Goal: Information Seeking & Learning: Learn about a topic

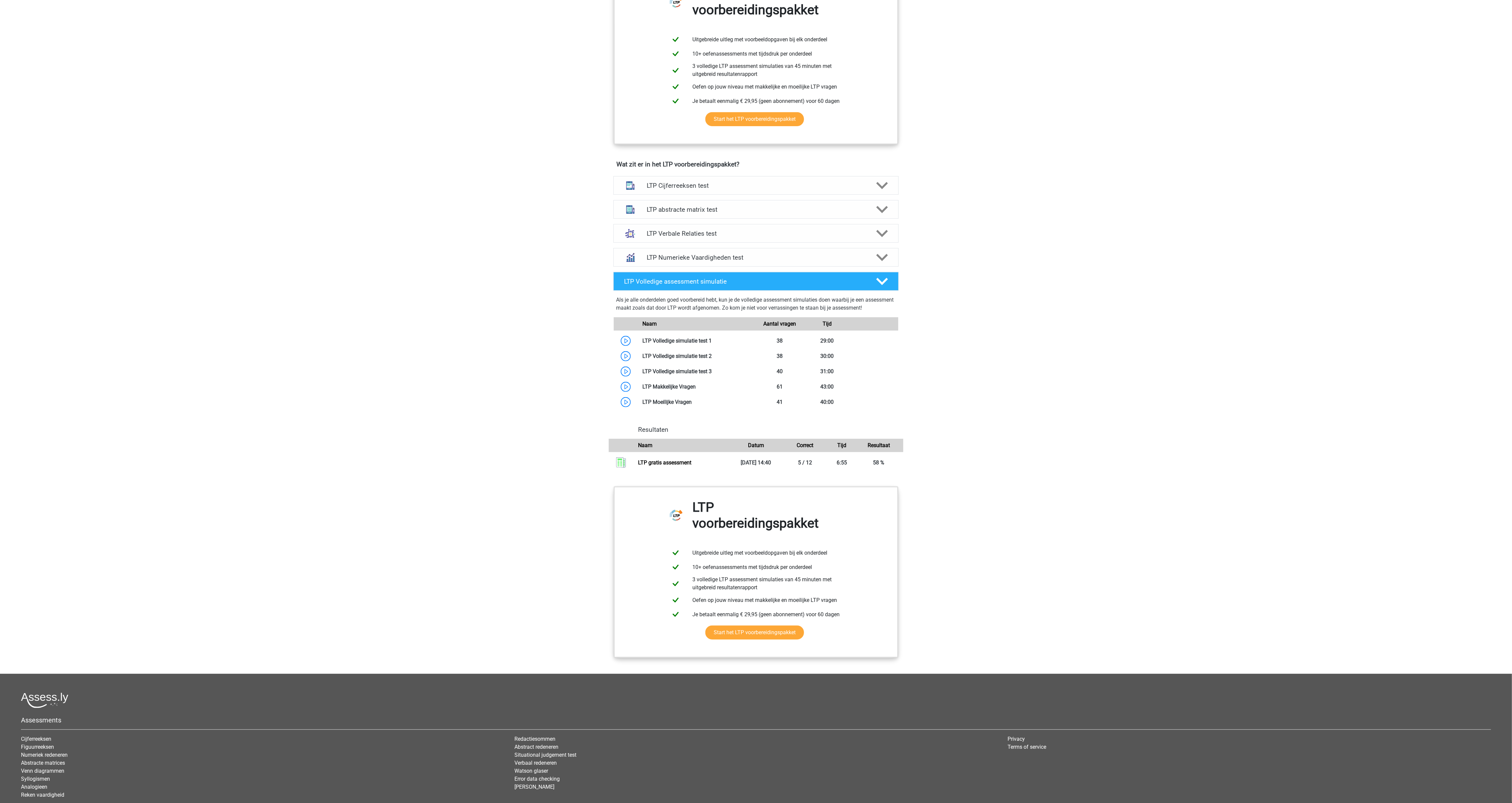
scroll to position [307, 0]
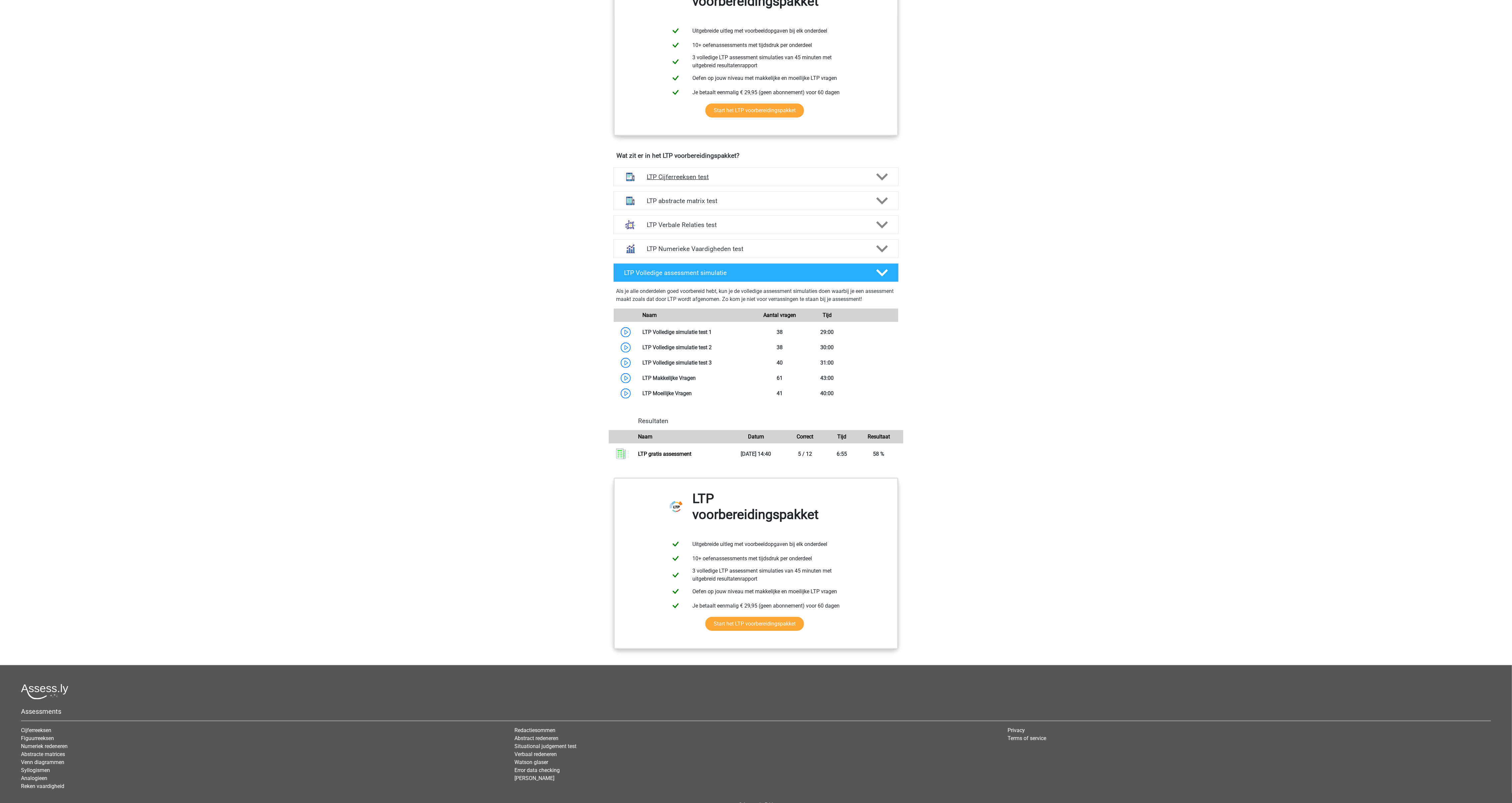
drag, startPoint x: 776, startPoint y: 191, endPoint x: 775, endPoint y: 174, distance: 17.0
click at [775, 174] on div "Wat zit er in het LTP voorbereidingspakket? LTP Cijferreeksen test Er zijn grof…" at bounding box center [756, 206] width 317 height 109
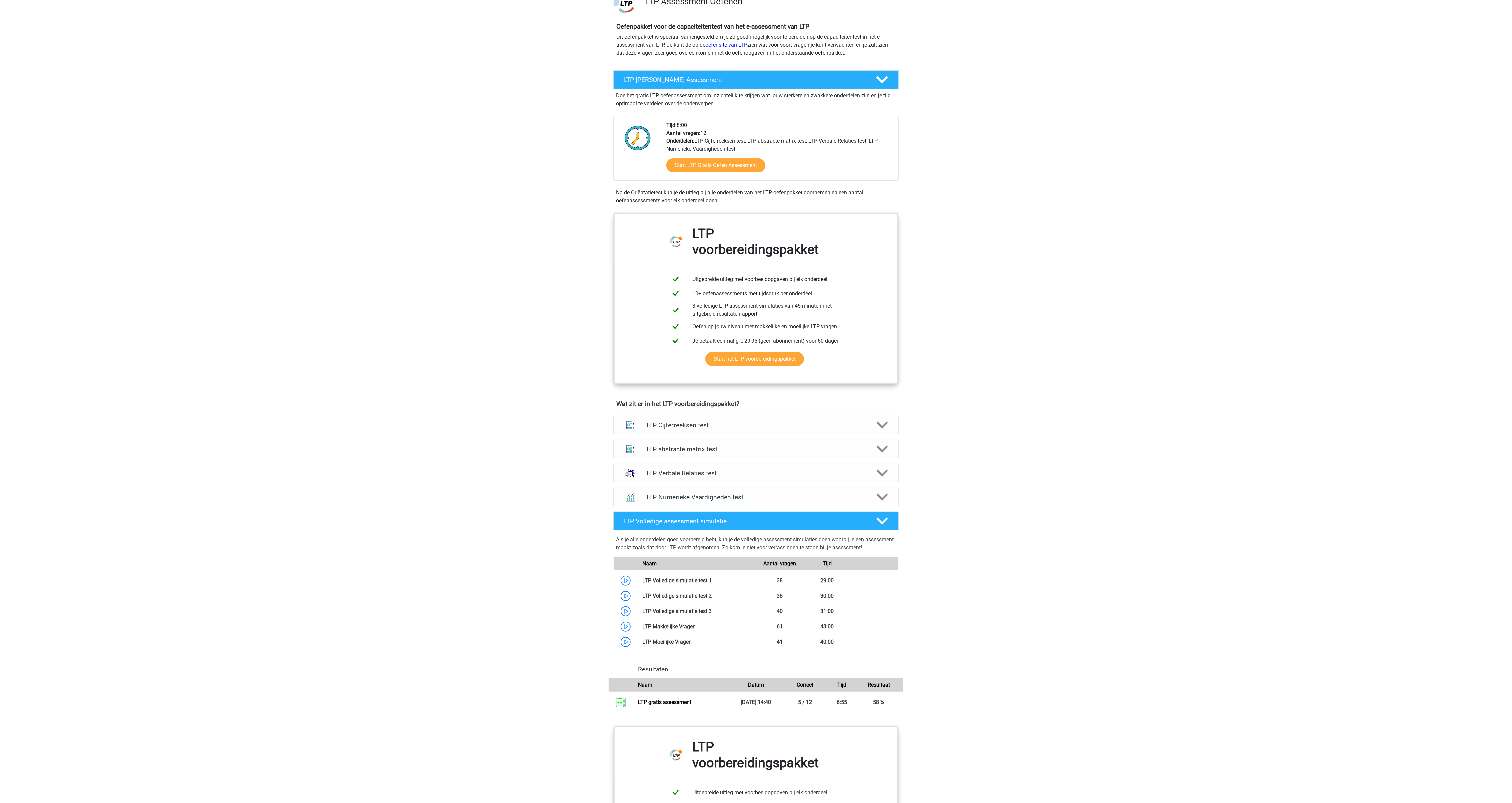
scroll to position [0, 0]
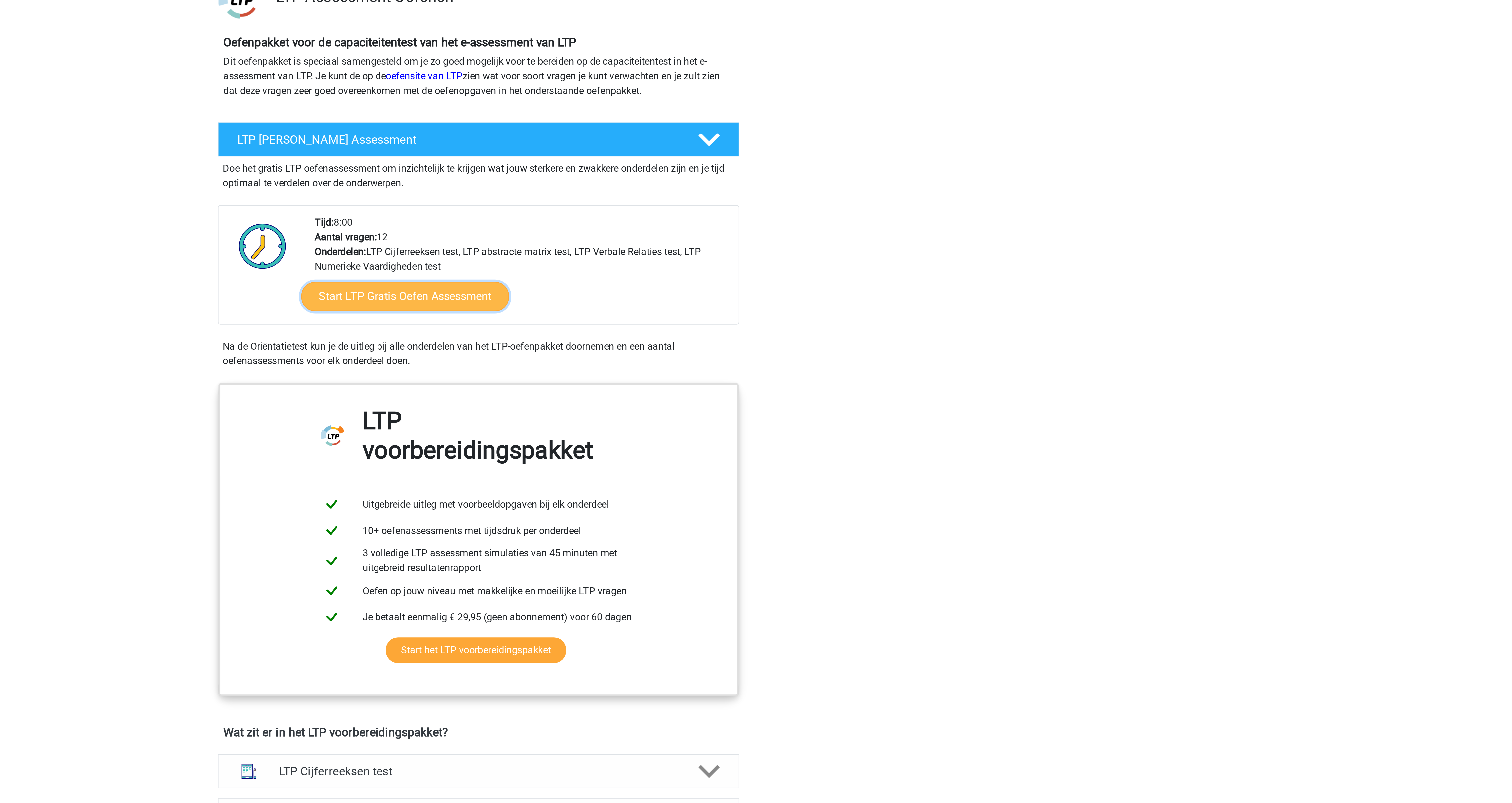
click at [731, 229] on link "Start LTP Gratis Oefen Assessment" at bounding box center [716, 223] width 114 height 16
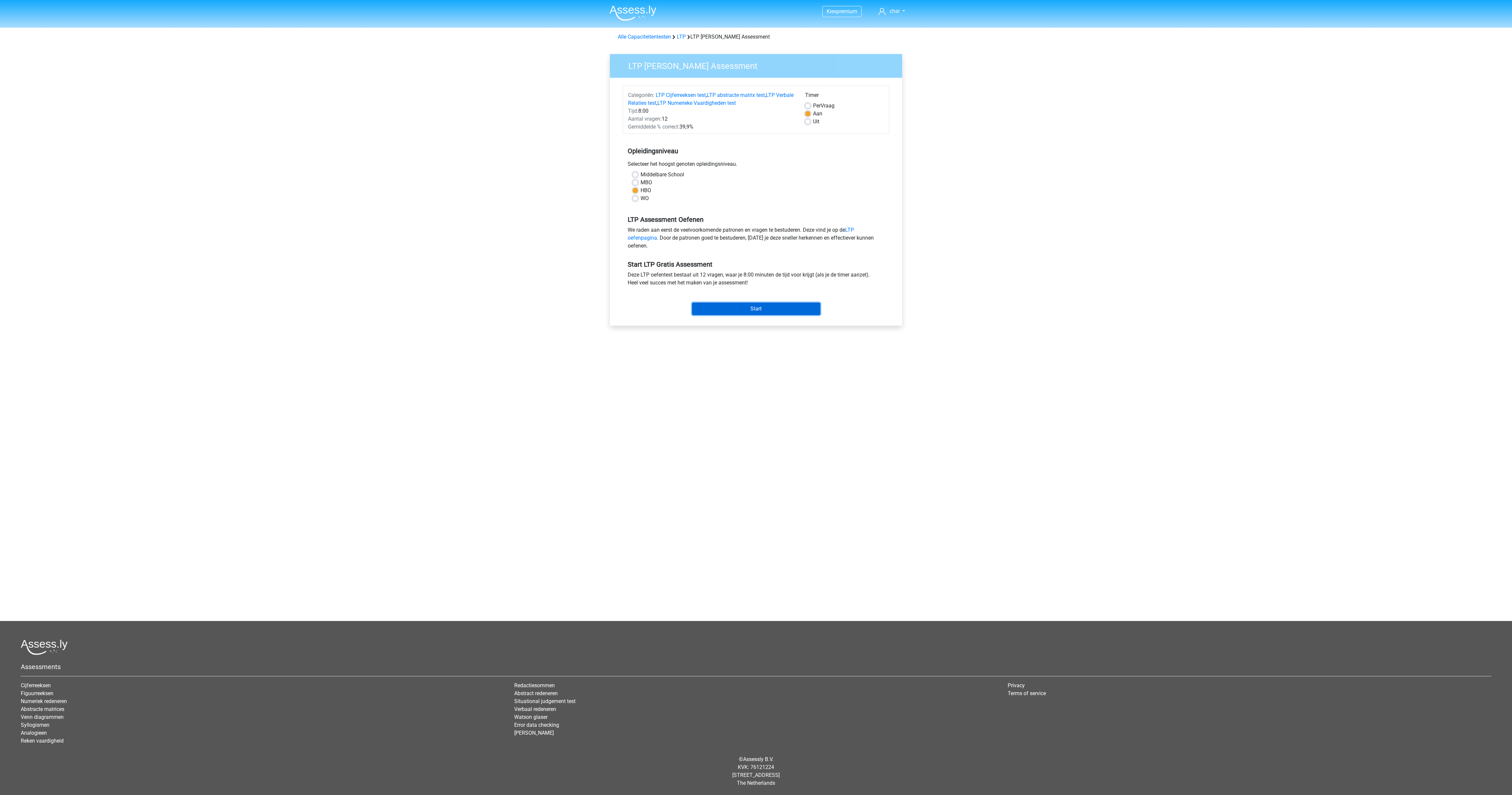
click at [784, 312] on input "Start" at bounding box center [756, 309] width 129 height 12
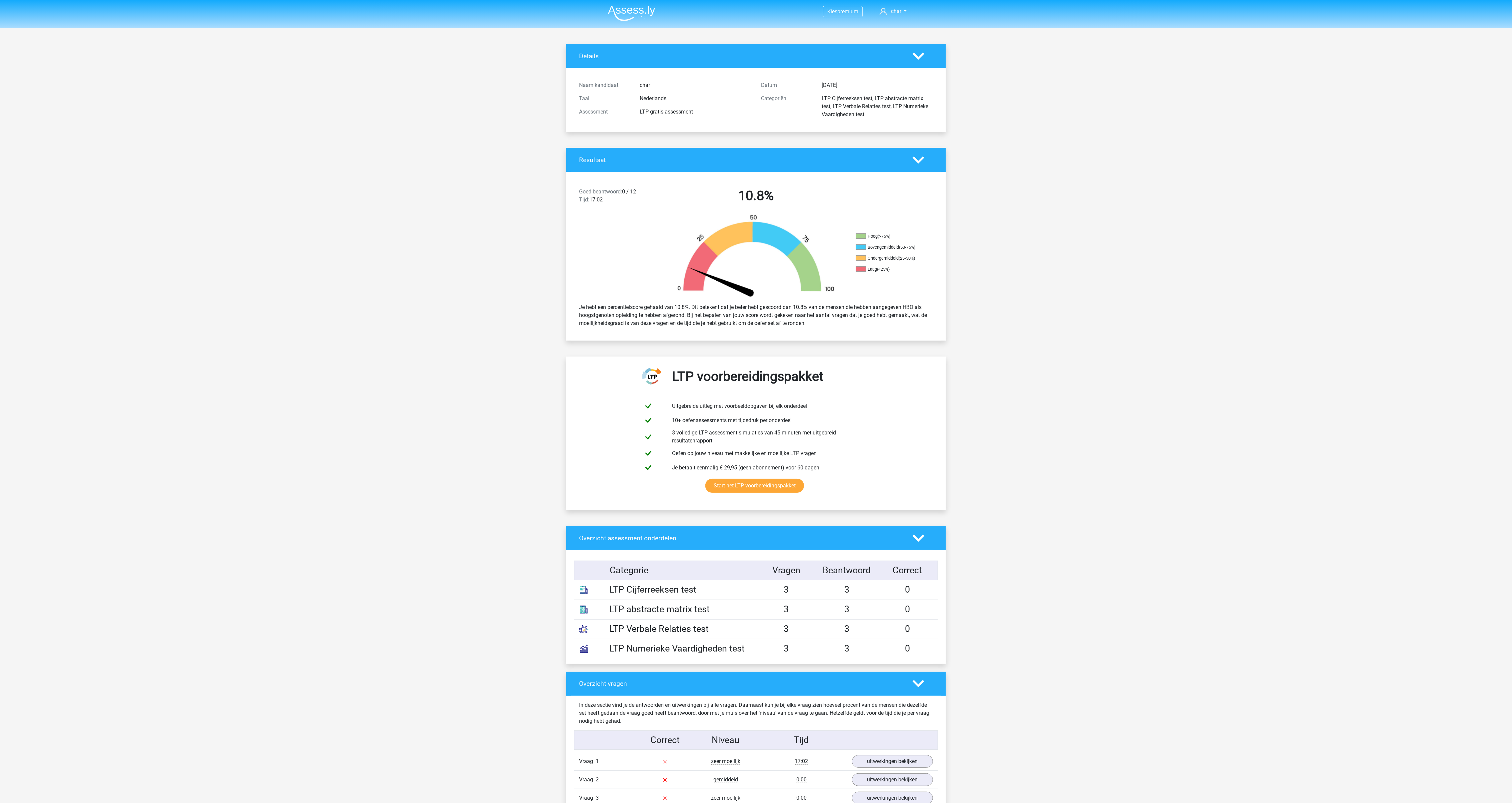
click at [652, 612] on div "LTP abstracte matrix test" at bounding box center [680, 609] width 152 height 13
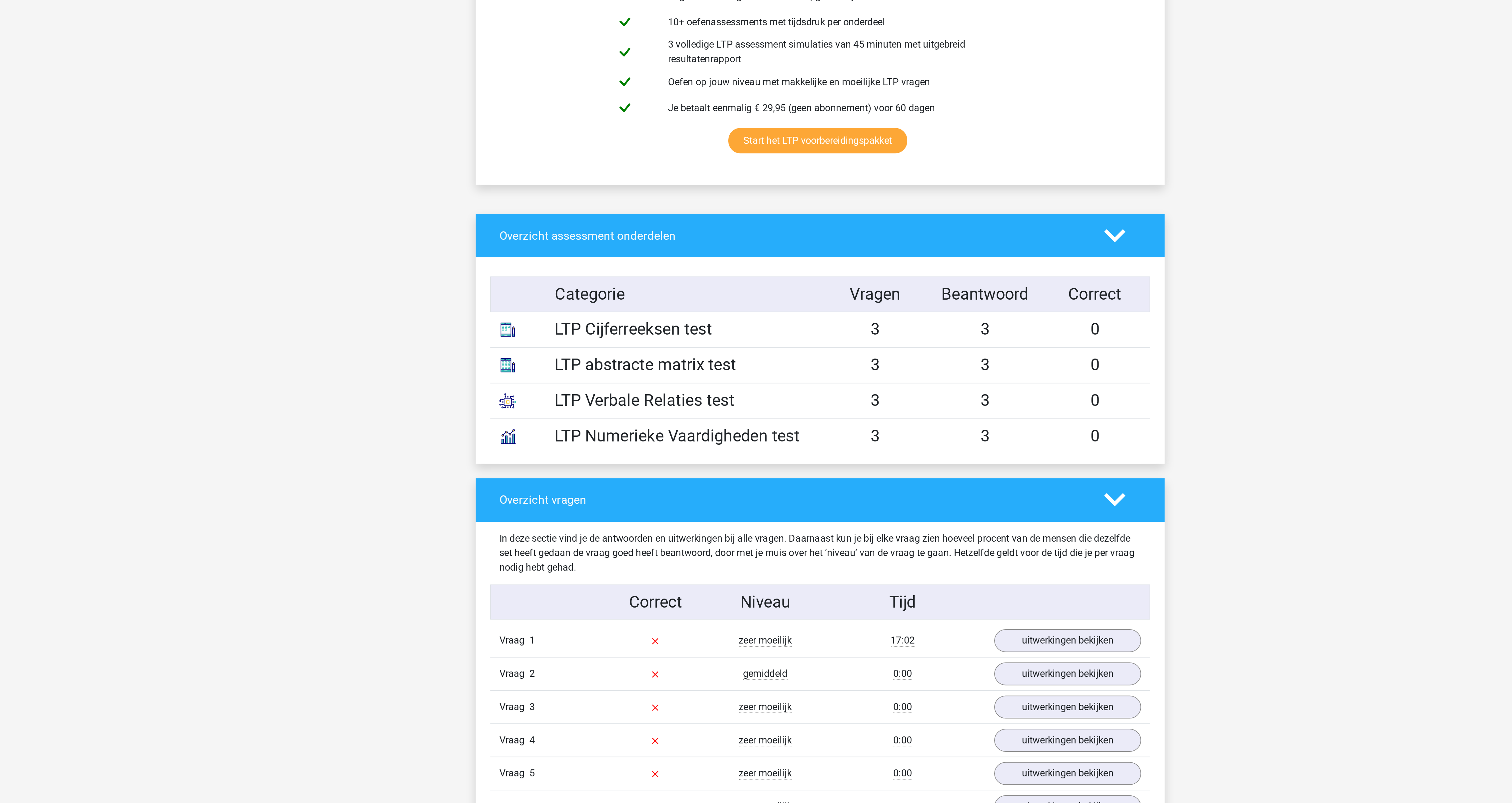
scroll to position [332, 0]
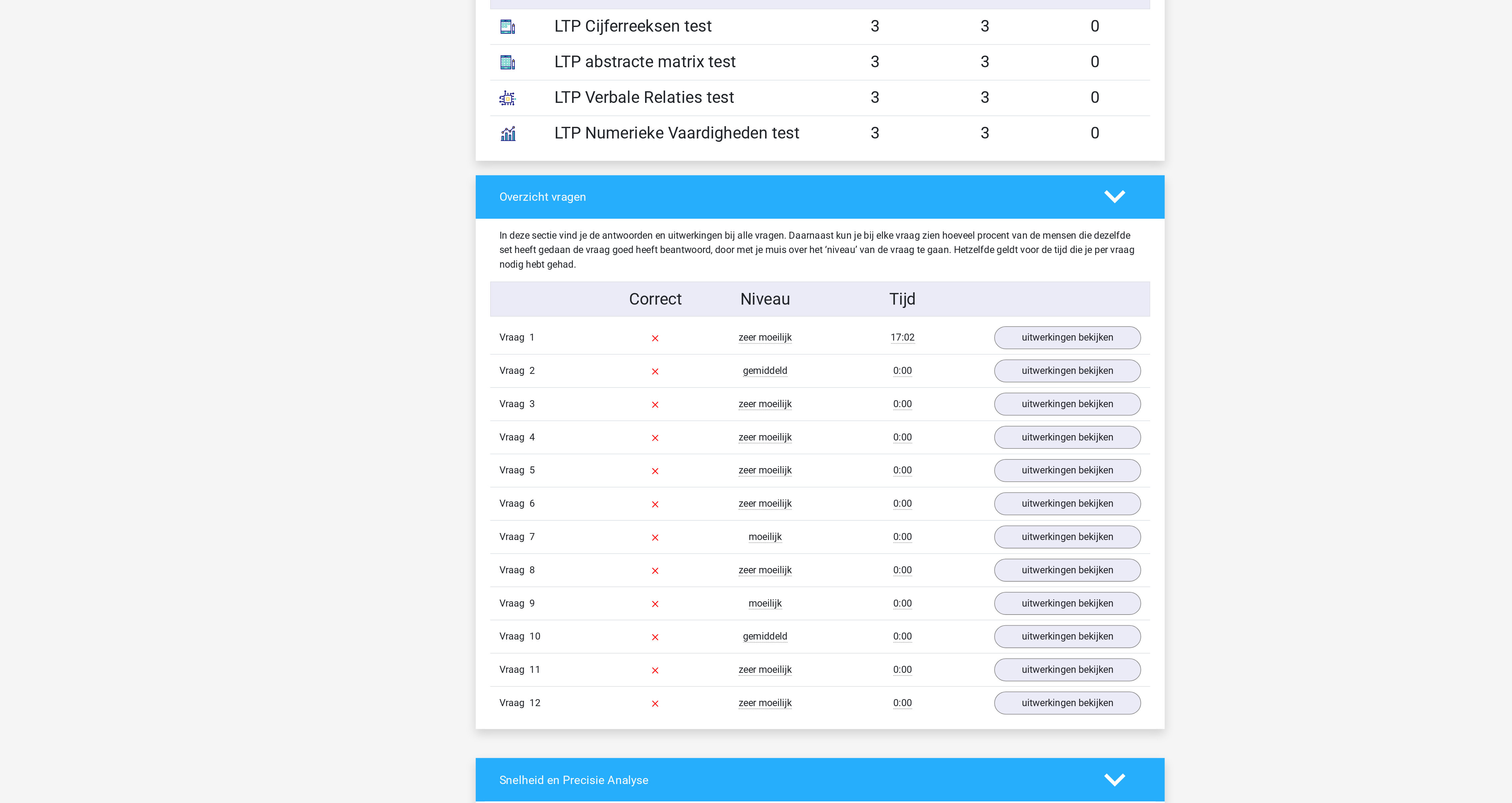
click at [638, 318] on div "LTP Numerieke Vaardigheden test" at bounding box center [680, 316] width 152 height 13
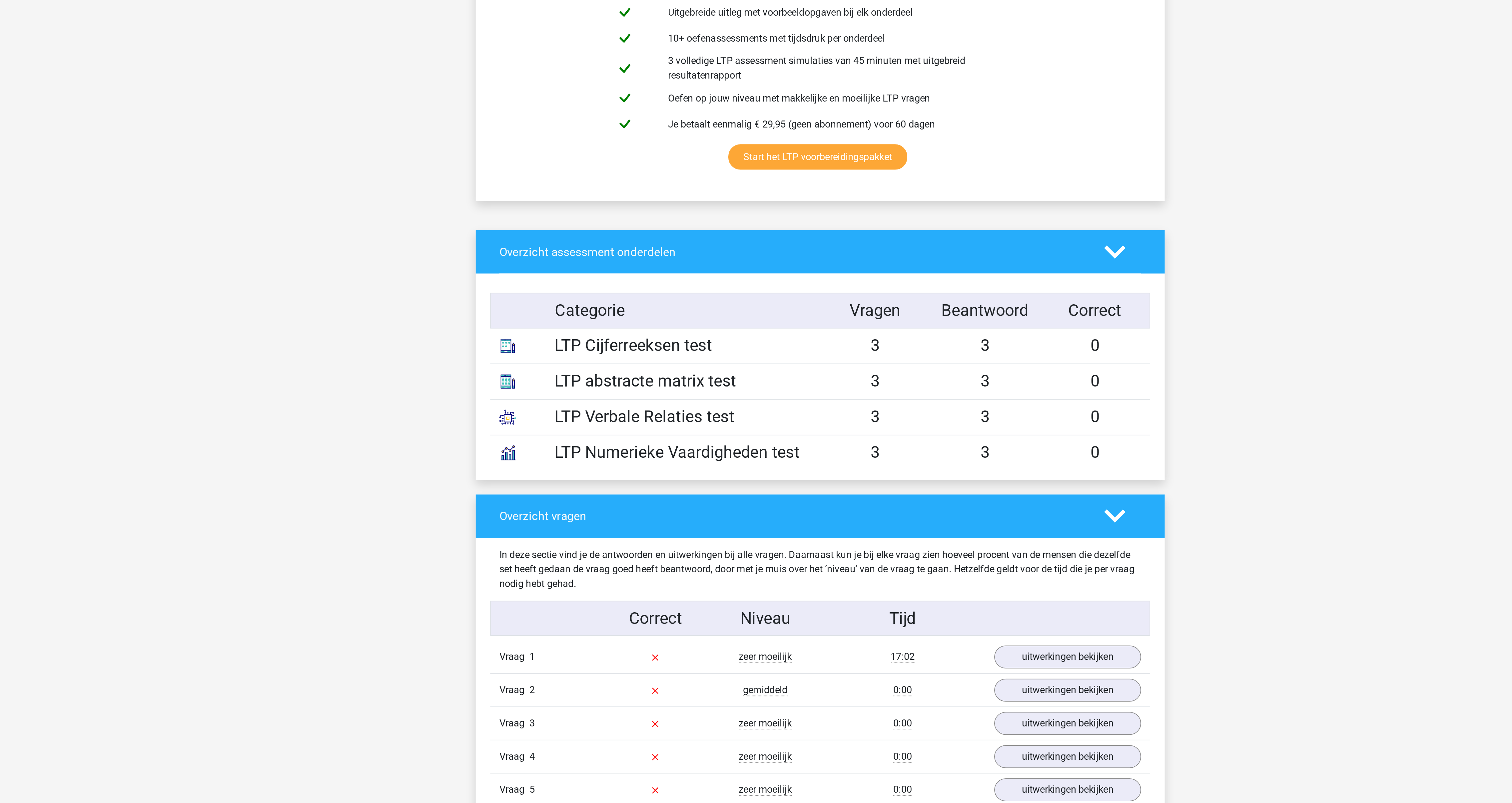
scroll to position [42, 0]
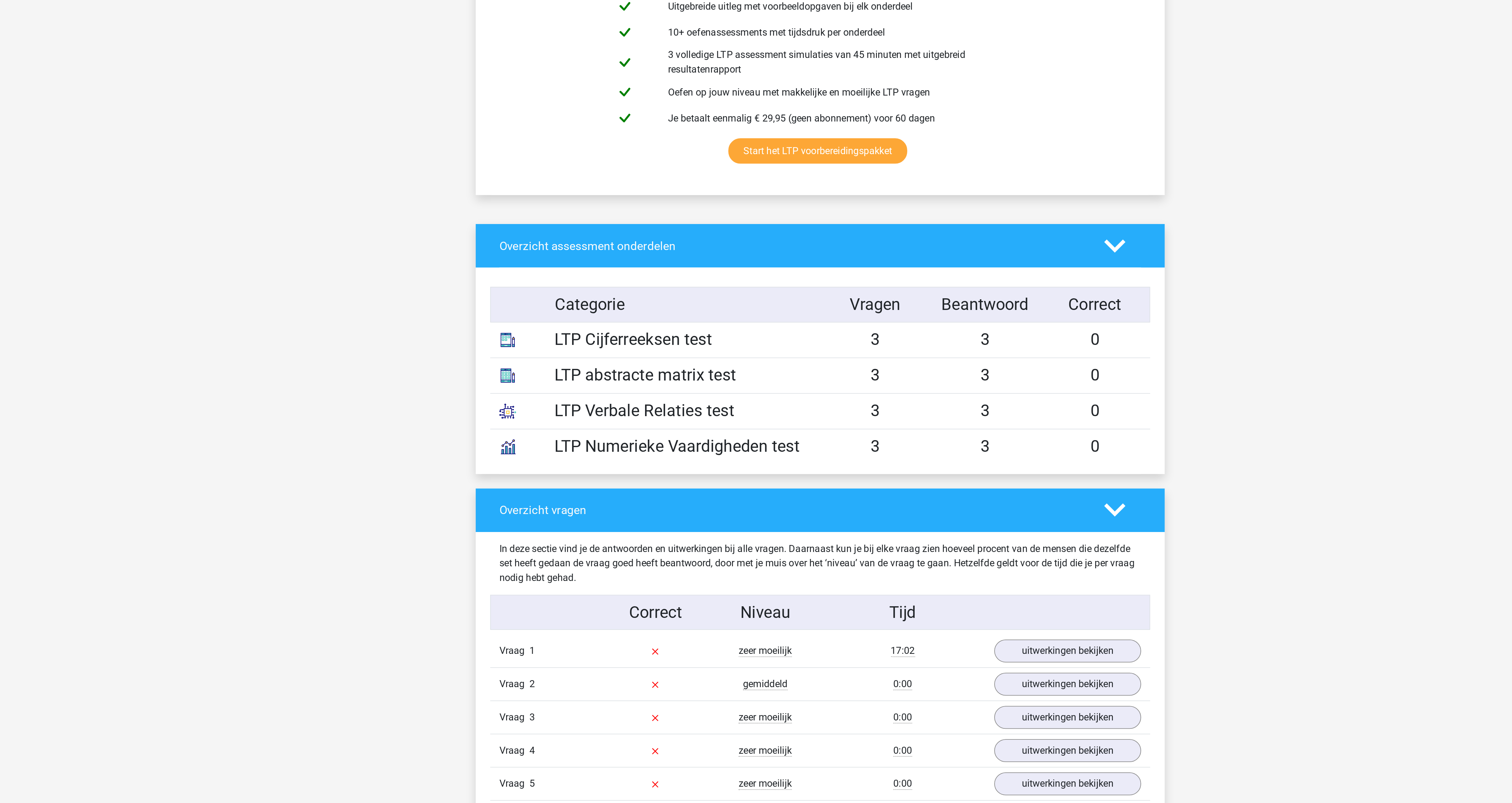
click at [722, 494] on h4 "Overzicht assessment onderdelen" at bounding box center [741, 496] width 324 height 8
drag, startPoint x: 639, startPoint y: 638, endPoint x: 1123, endPoint y: 624, distance: 484.2
click at [1123, 624] on div "Kies premium char charline_hoogerwerf@hotmail.com" at bounding box center [756, 807] width 1512 height 1697
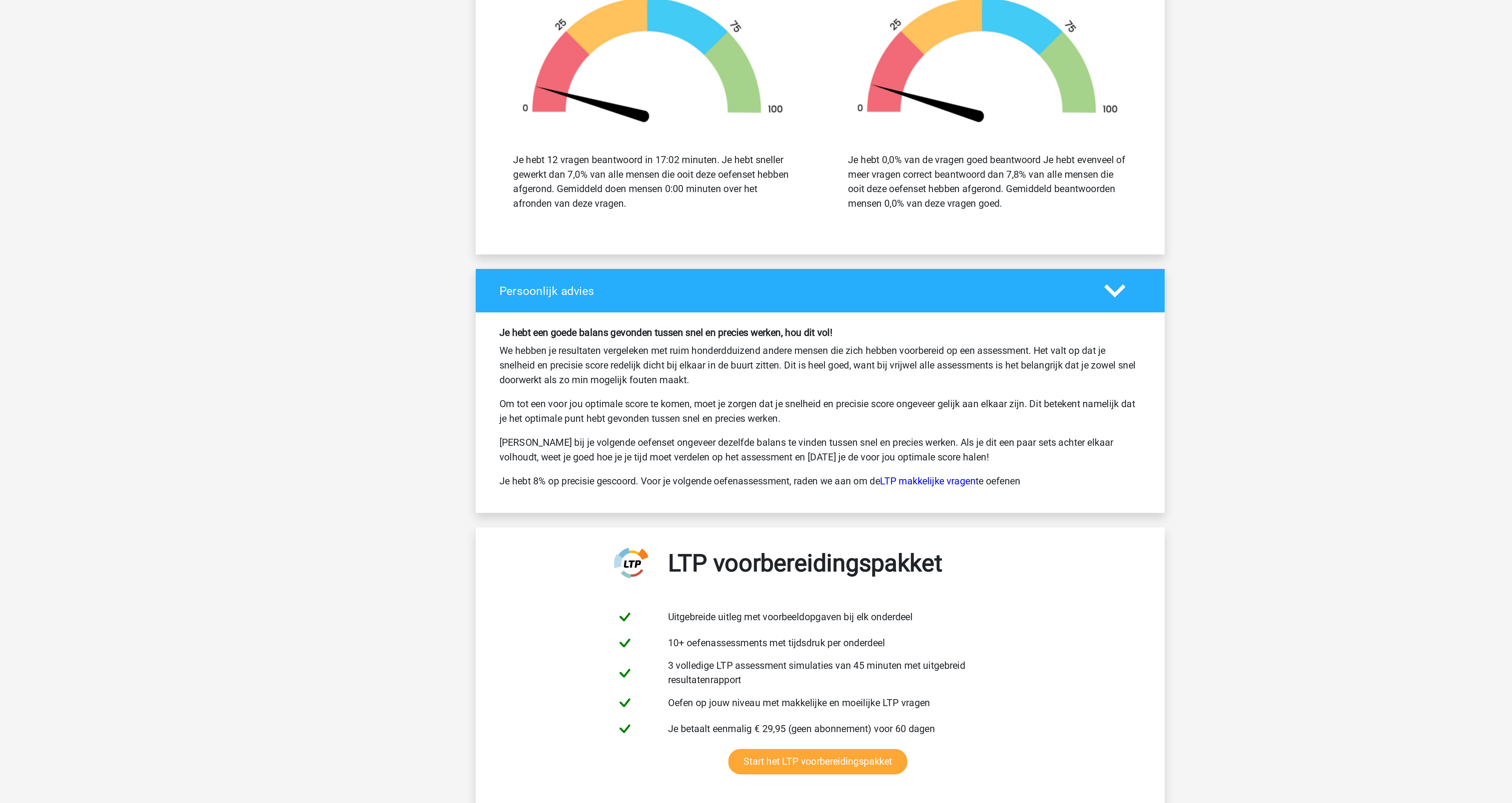
scroll to position [914, 0]
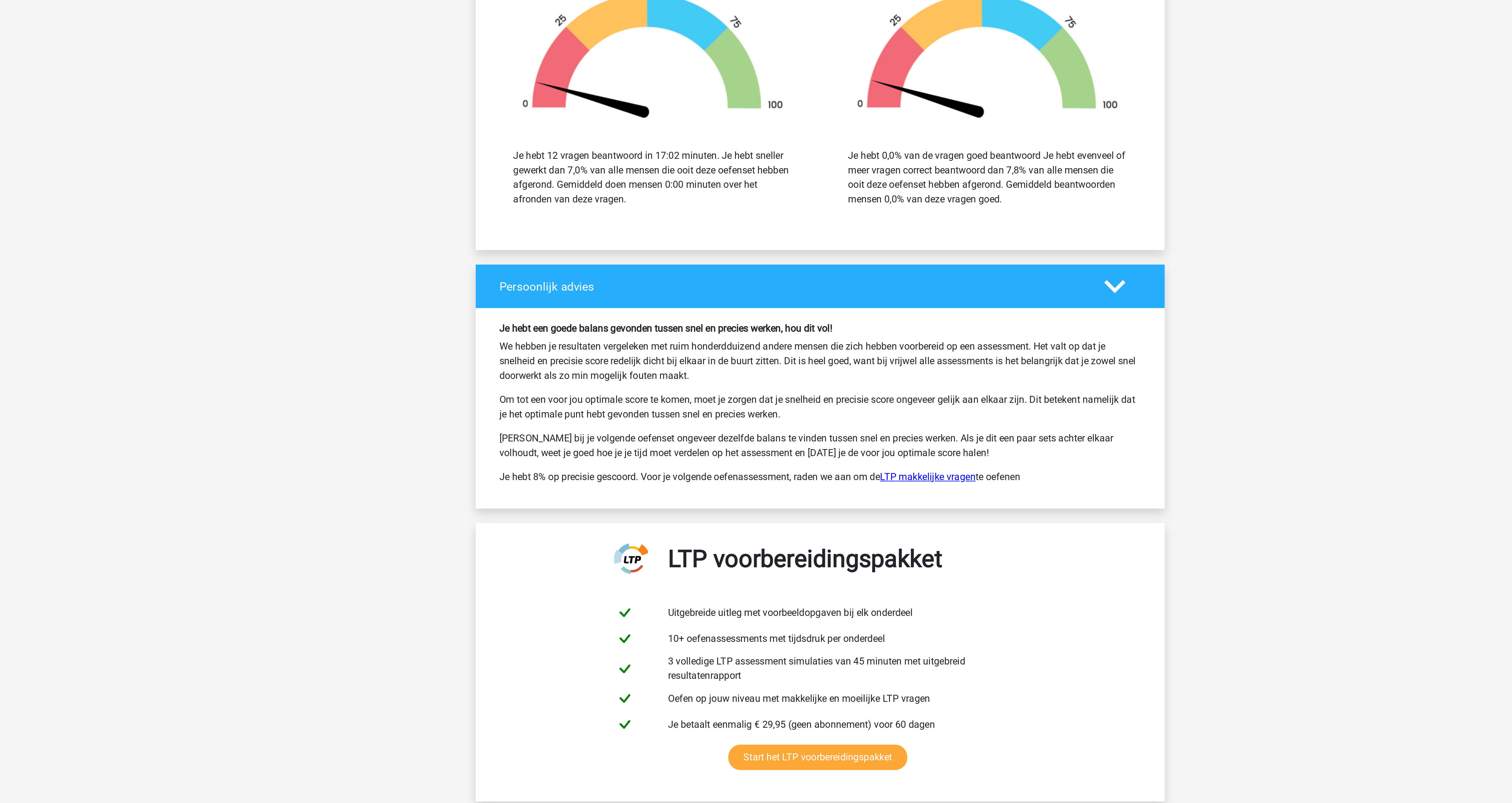
click at [809, 437] on link "LTP makkelijke vragen" at bounding box center [815, 440] width 53 height 7
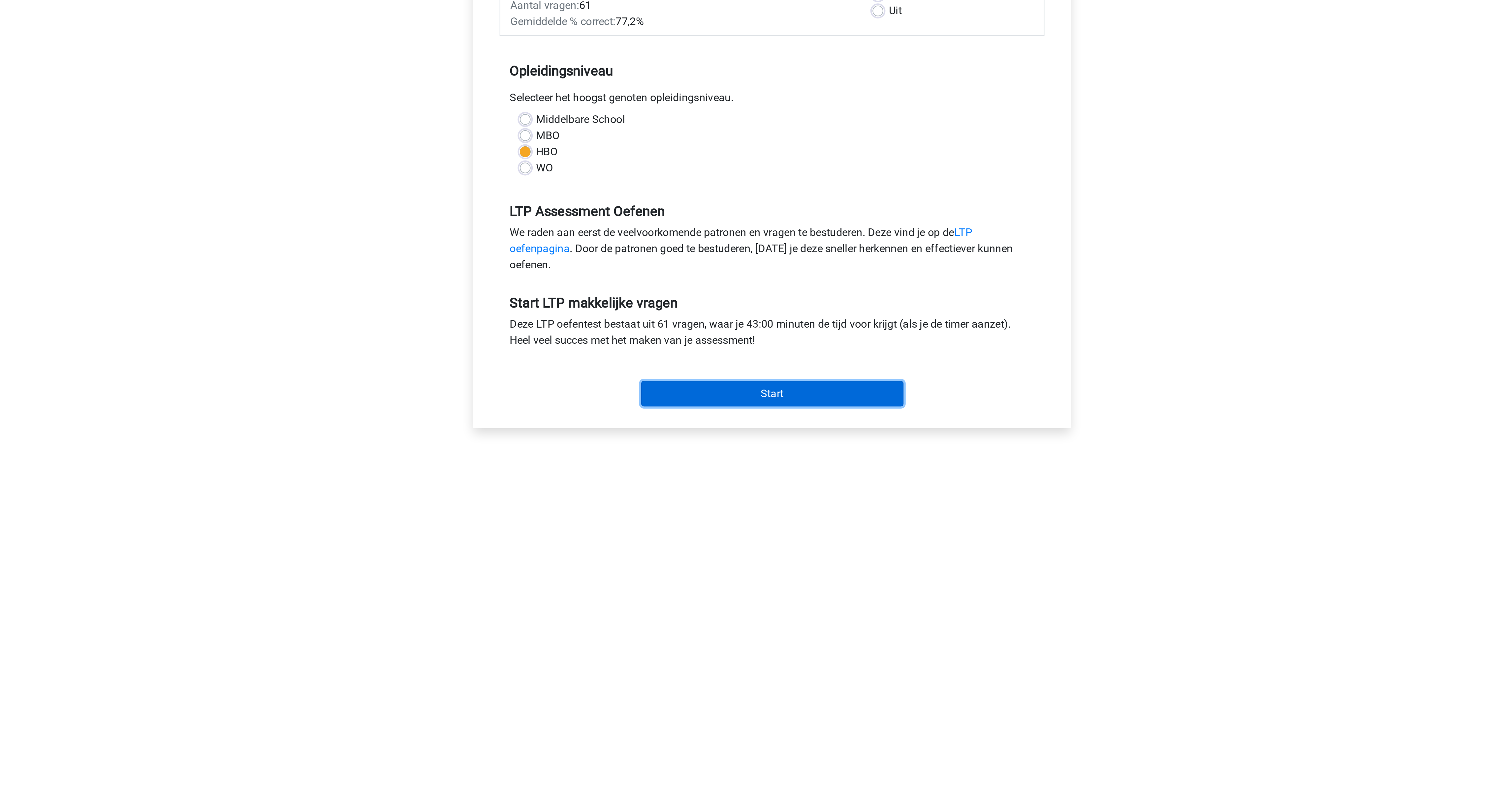
click at [751, 311] on input "Start" at bounding box center [756, 309] width 129 height 12
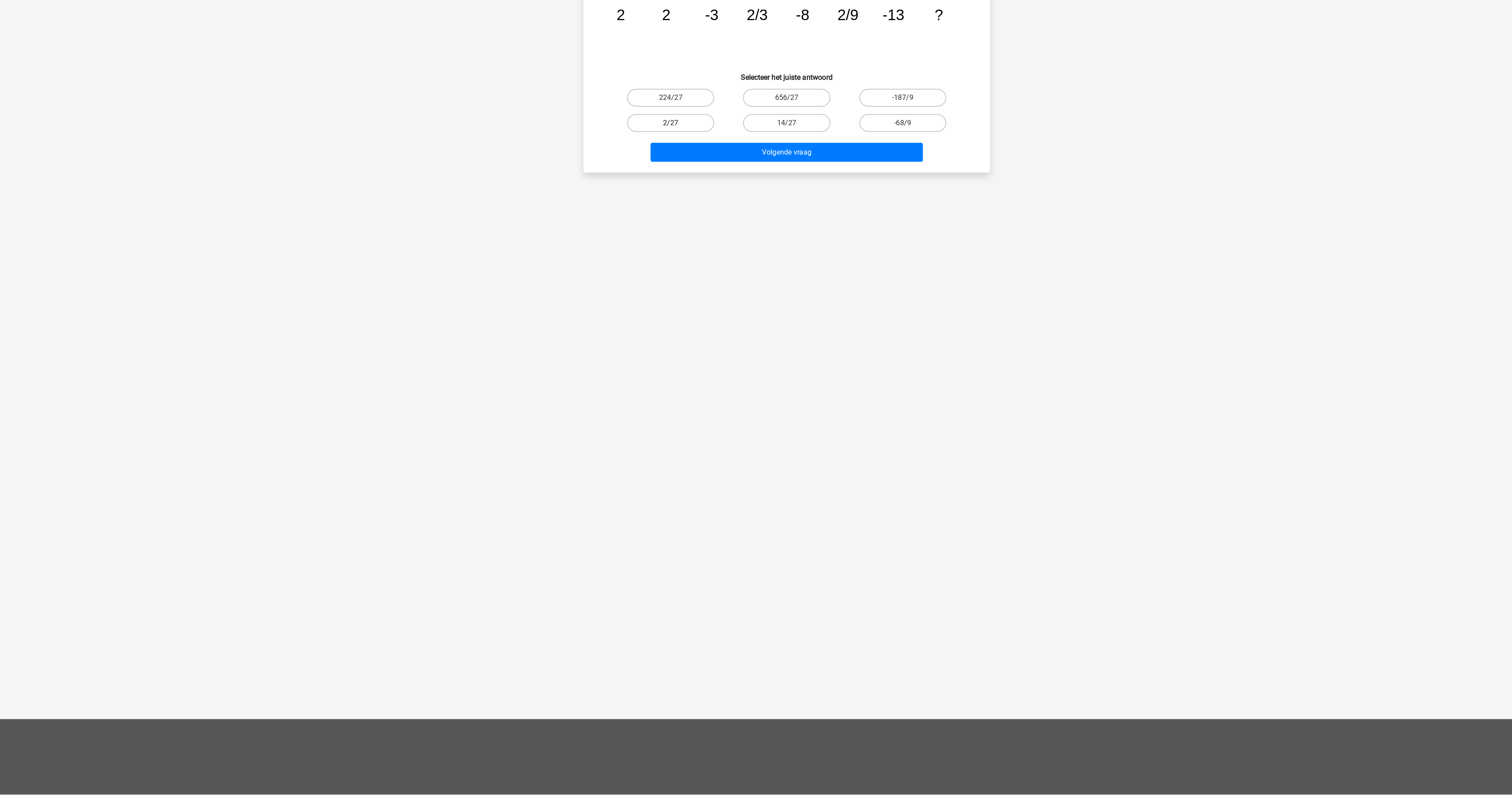
click at [686, 181] on label "2/27" at bounding box center [671, 185] width 63 height 13
click at [676, 185] on input "2/27" at bounding box center [673, 187] width 4 height 4
radio input "true"
click at [741, 214] on button "Volgende vraag" at bounding box center [756, 207] width 200 height 14
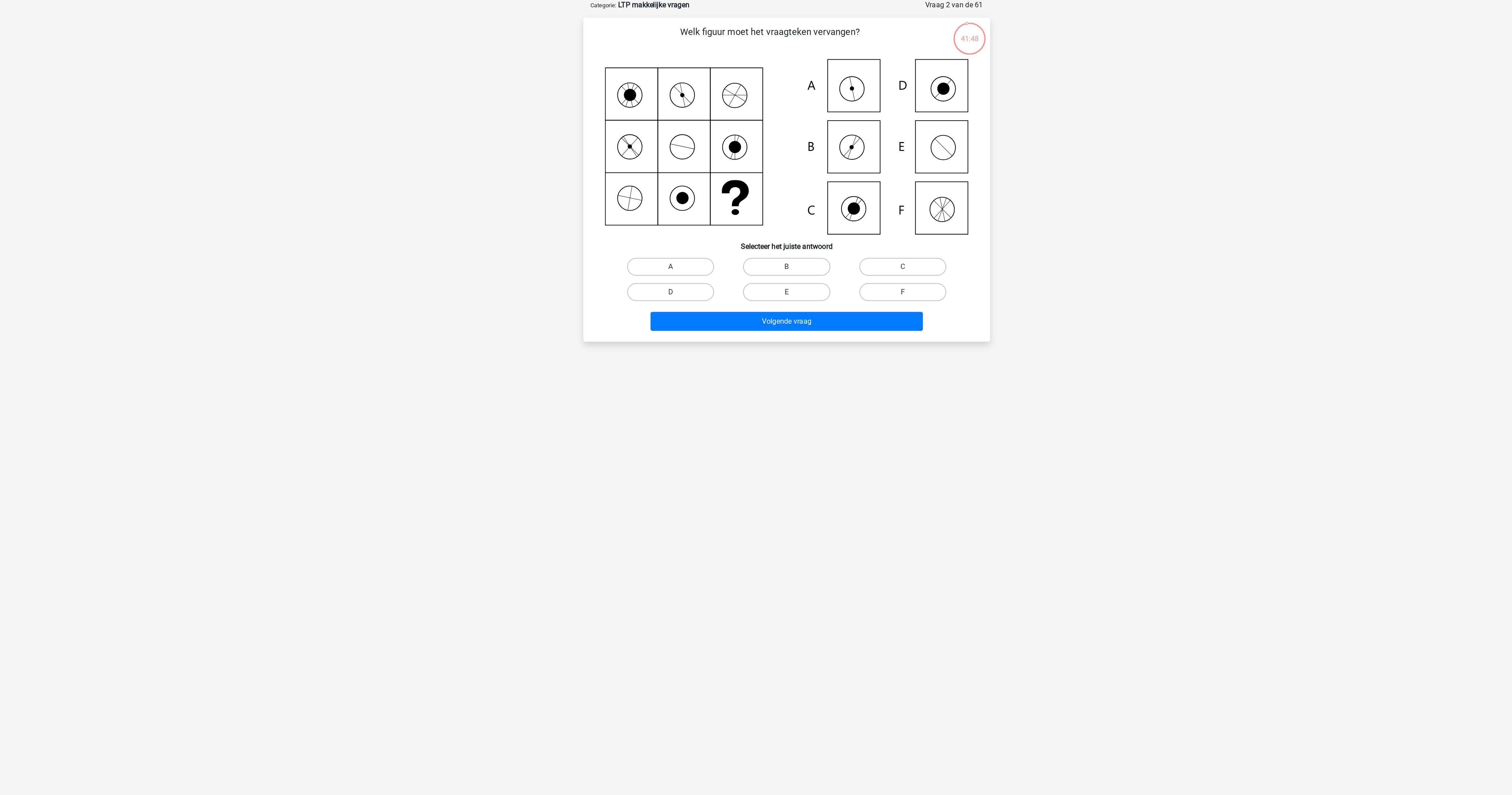
click at [802, 106] on icon at bounding box center [756, 140] width 266 height 128
click at [672, 234] on label "A" at bounding box center [671, 228] width 63 height 13
click at [672, 233] on input "A" at bounding box center [673, 230] width 4 height 4
radio input "true"
click at [813, 274] on button "Volgende vraag" at bounding box center [756, 269] width 200 height 14
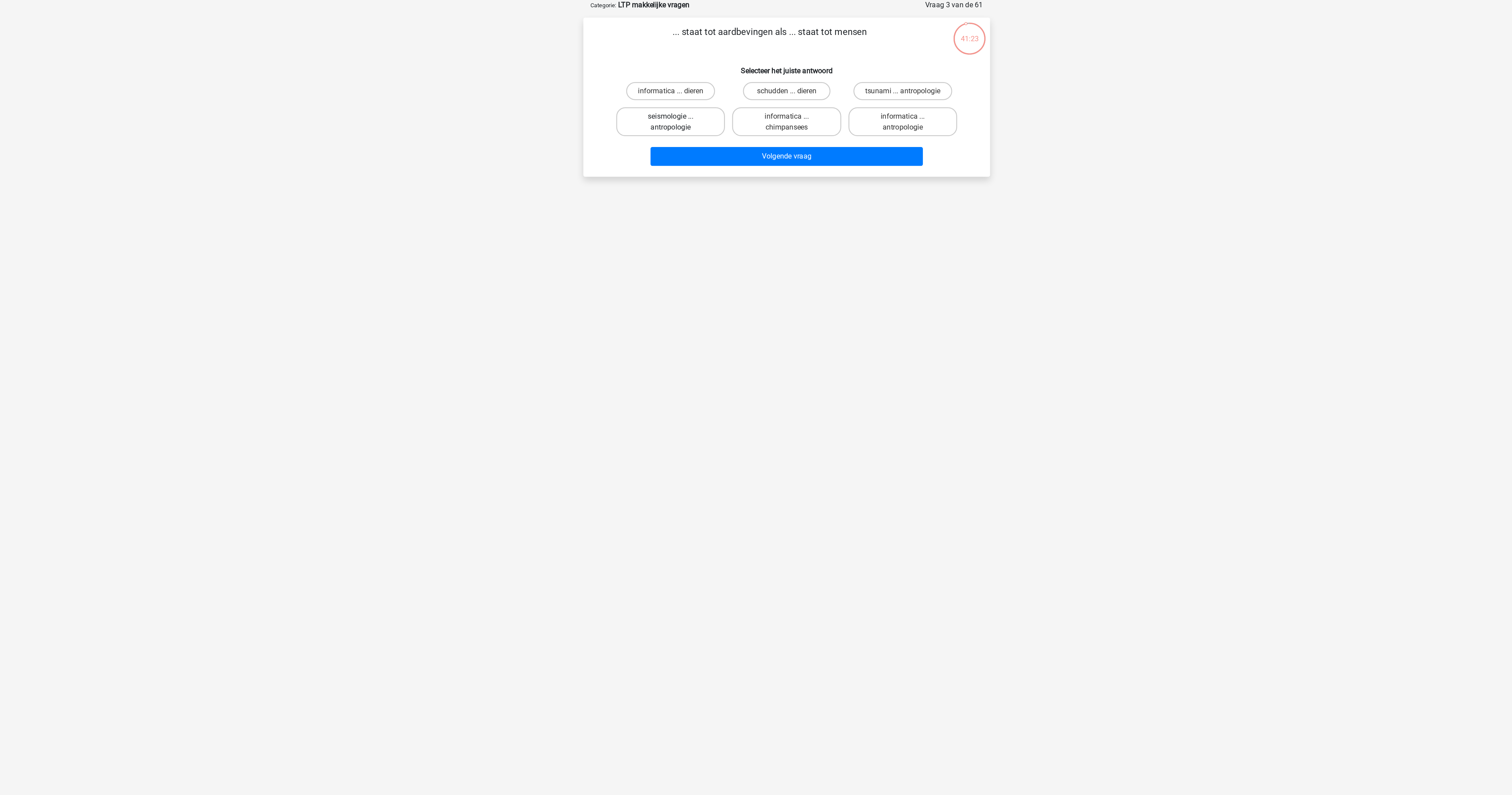
click at [672, 113] on label "seismologie ... antropologie" at bounding box center [671, 123] width 79 height 21
click at [672, 119] on input "seismologie ... antropologie" at bounding box center [673, 120] width 4 height 4
radio input "true"
click at [738, 146] on button "Volgende vraag" at bounding box center [756, 148] width 200 height 14
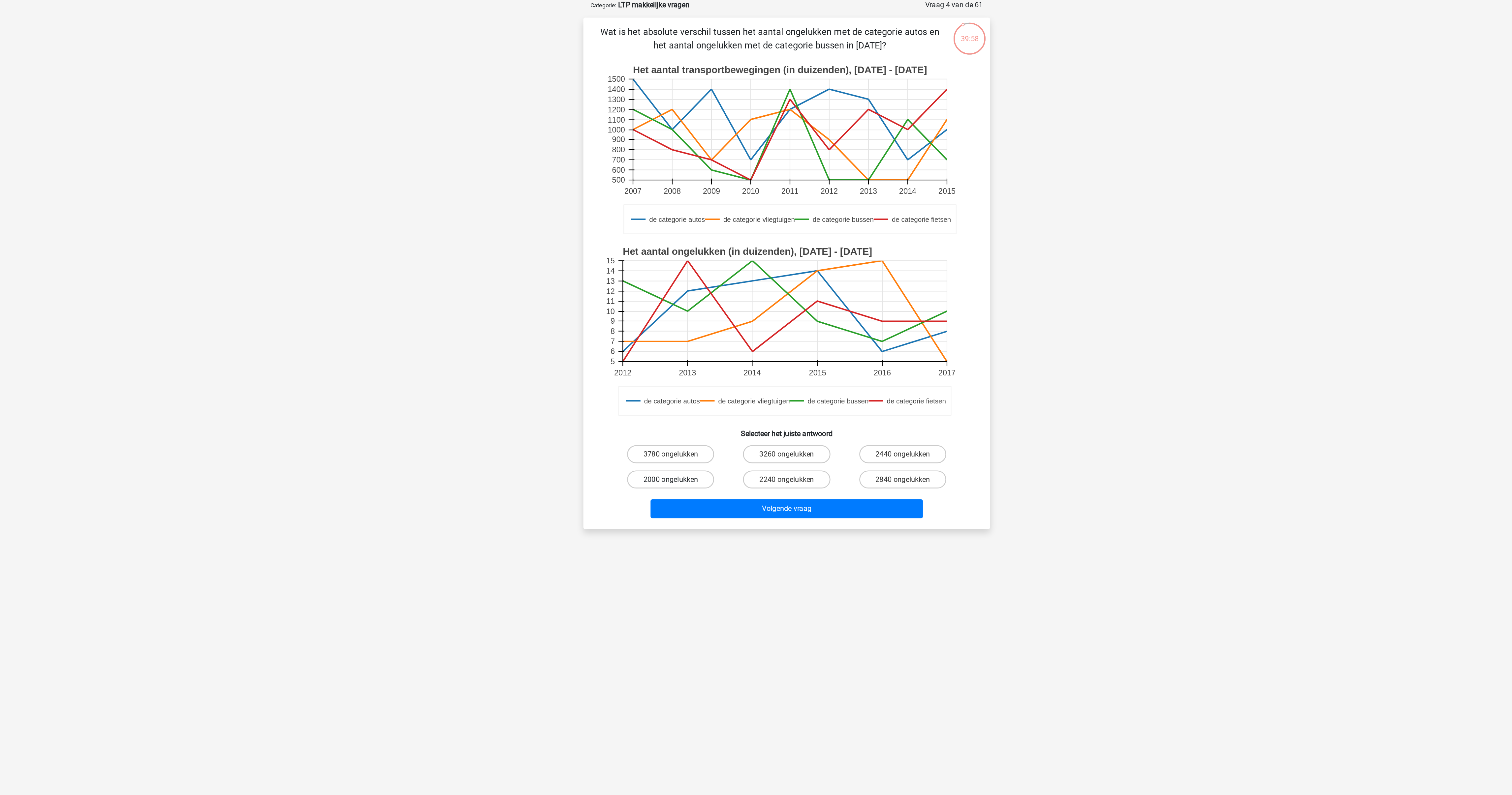
click at [682, 381] on label "2000 ongelukken" at bounding box center [671, 384] width 63 height 13
click at [676, 384] on input "2000 ongelukken" at bounding box center [673, 386] width 4 height 4
radio input "true"
click at [723, 404] on button "Volgende vraag" at bounding box center [756, 405] width 200 height 14
